Goal: Register for event/course

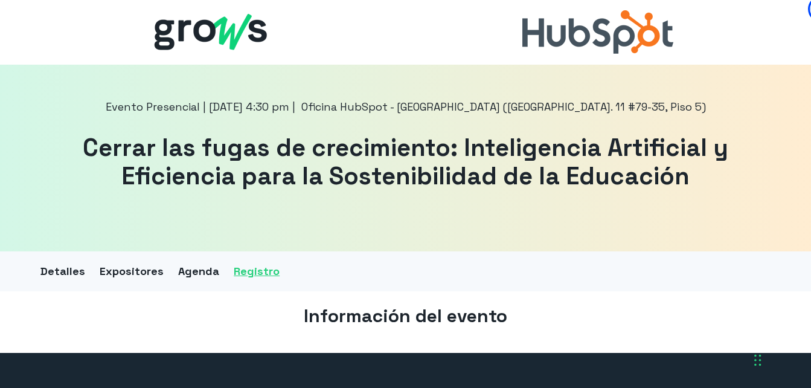
click at [250, 274] on link "Registro" at bounding box center [257, 271] width 46 height 18
click at [264, 270] on link "Registro" at bounding box center [257, 271] width 46 height 18
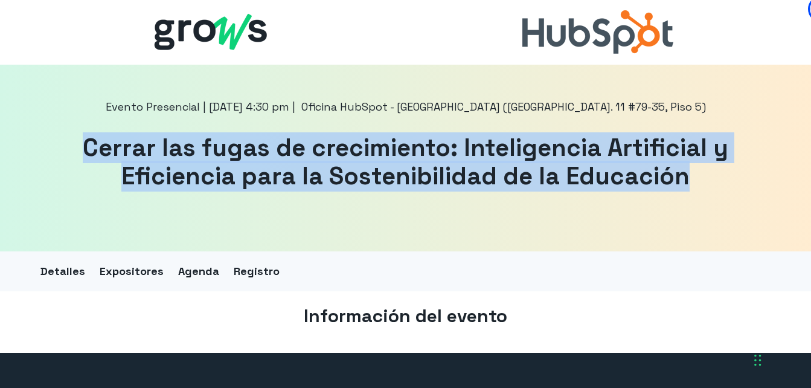
drag, startPoint x: 89, startPoint y: 149, endPoint x: 711, endPoint y: 175, distance: 622.9
click at [711, 175] on h1 "Cerrar las fugas de crecimiento: Inteligencia Artificial y Eficiencia para la S…" at bounding box center [405, 162] width 730 height 57
copy h1 "Cerrar las fugas de crecimiento: Inteligencia Artificial y Eficiencia para la S…"
